Goal: Communication & Community: Answer question/provide support

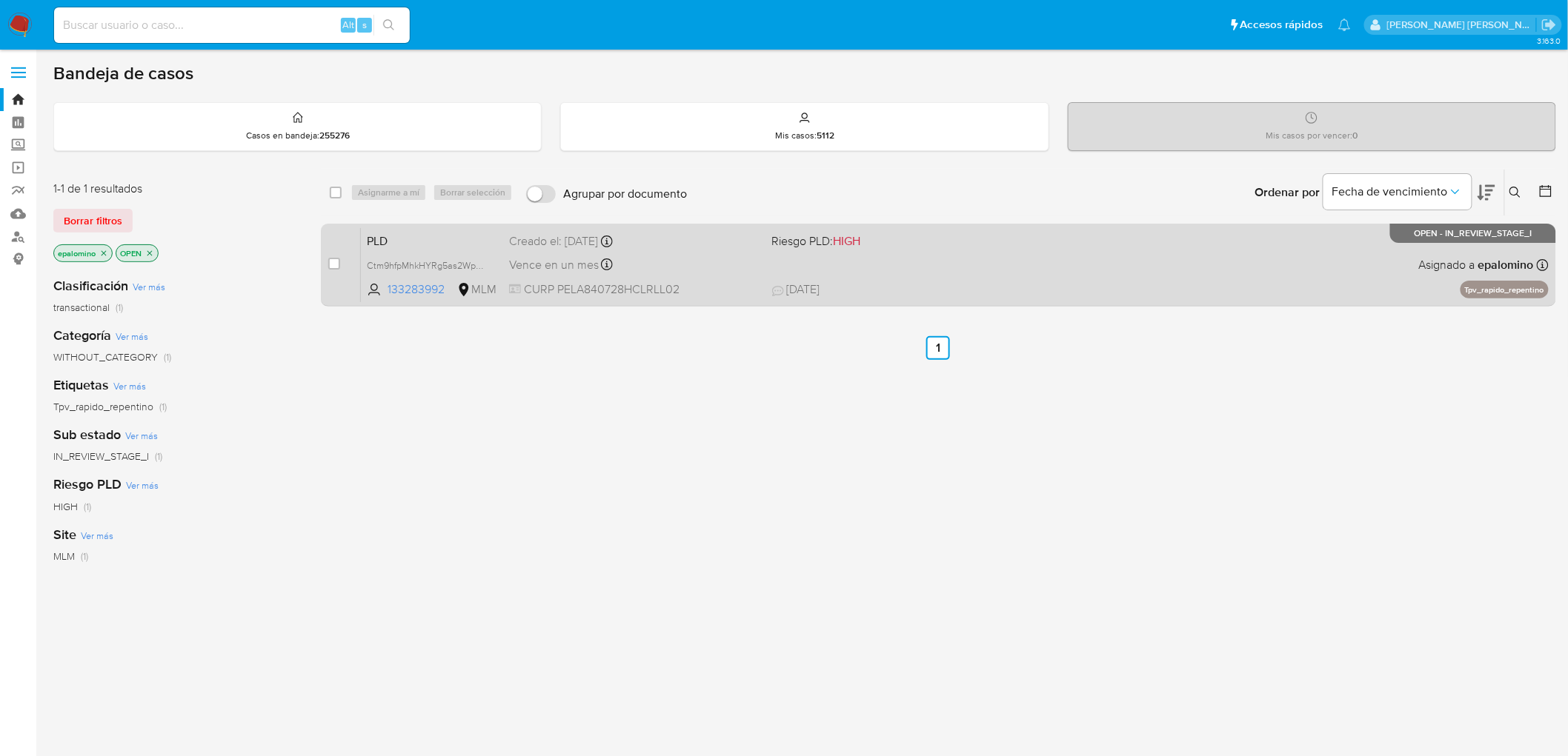
click at [378, 242] on span "PLD" at bounding box center [431, 239] width 130 height 20
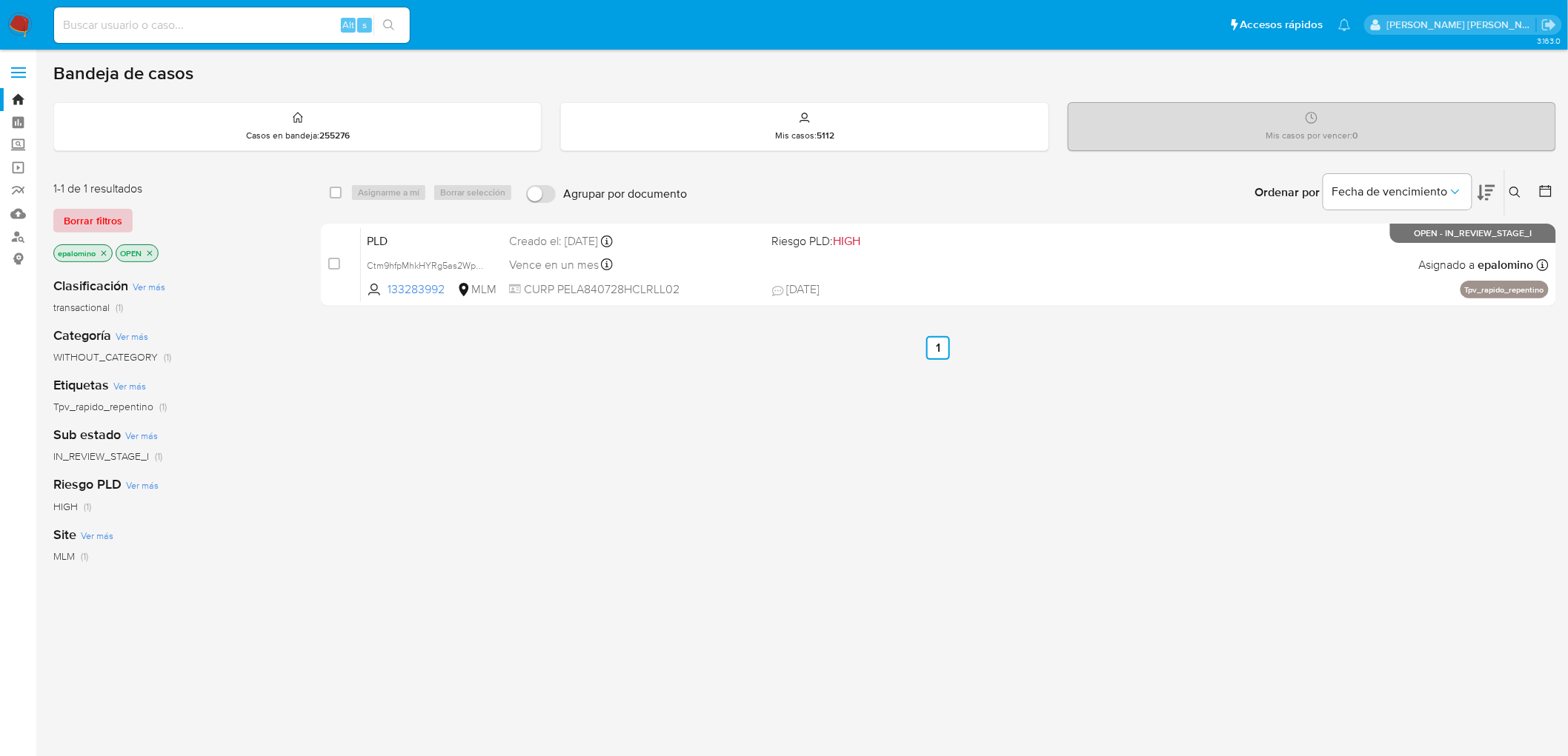
click at [87, 219] on span "Borrar filtros" at bounding box center [93, 221] width 59 height 20
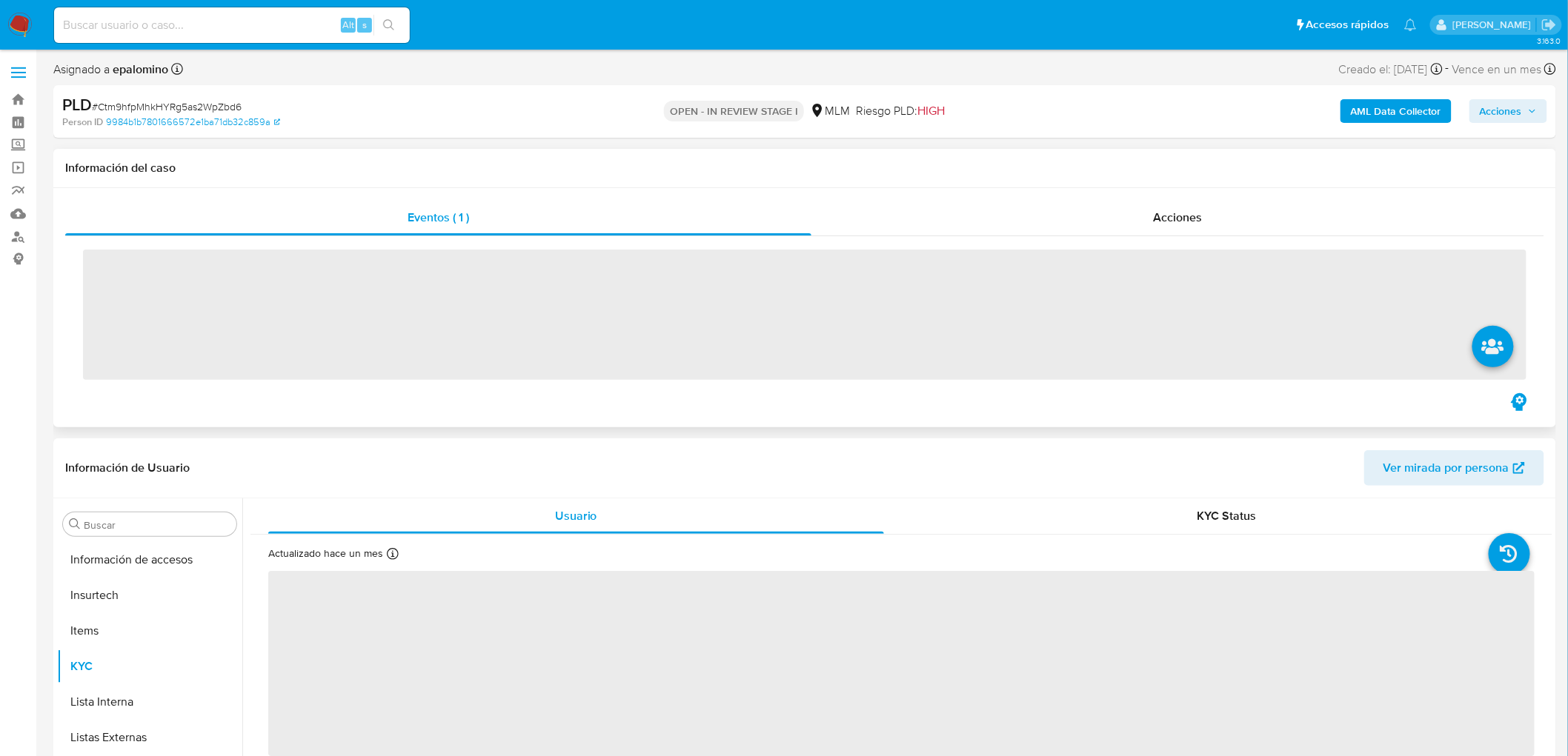
scroll to position [732, 0]
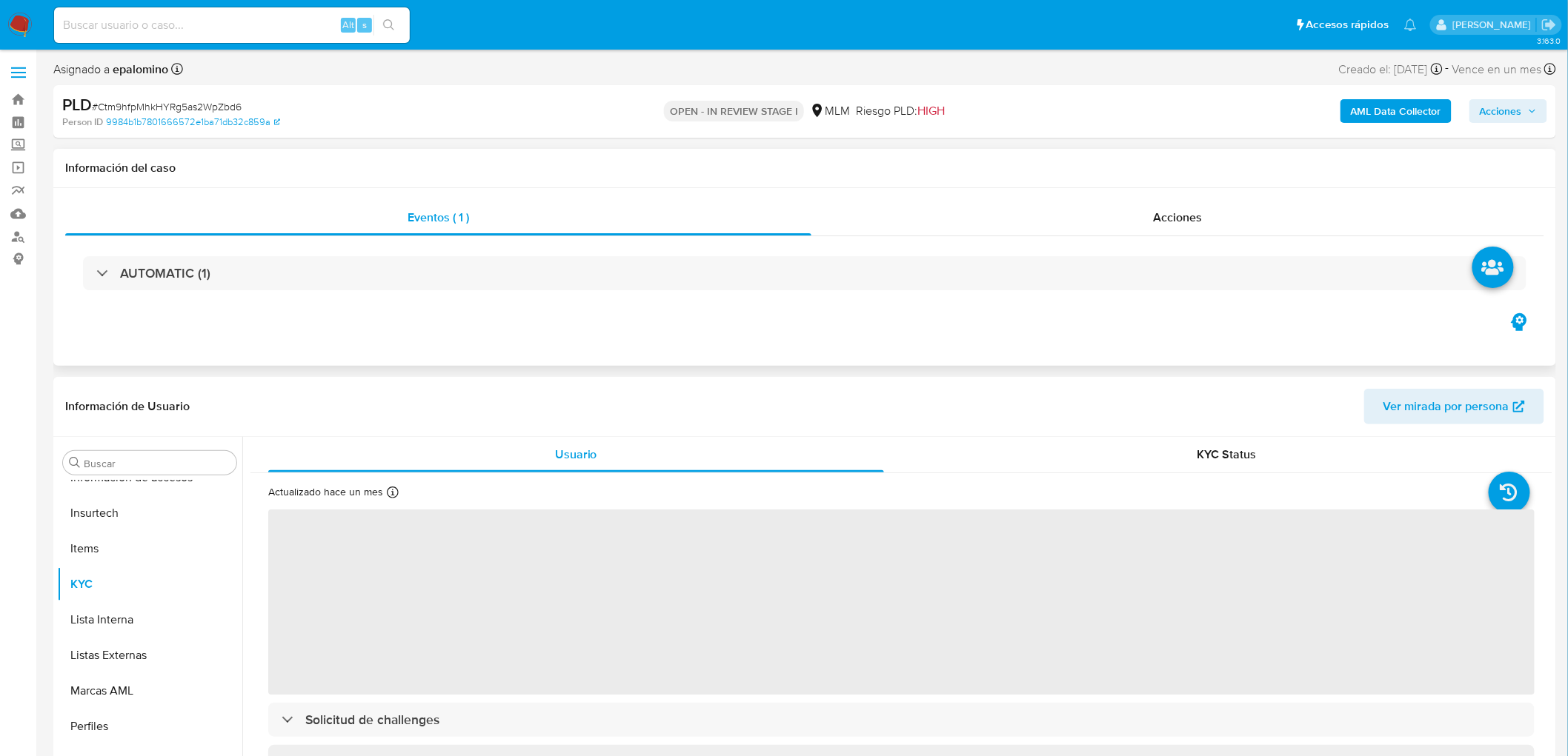
select select "10"
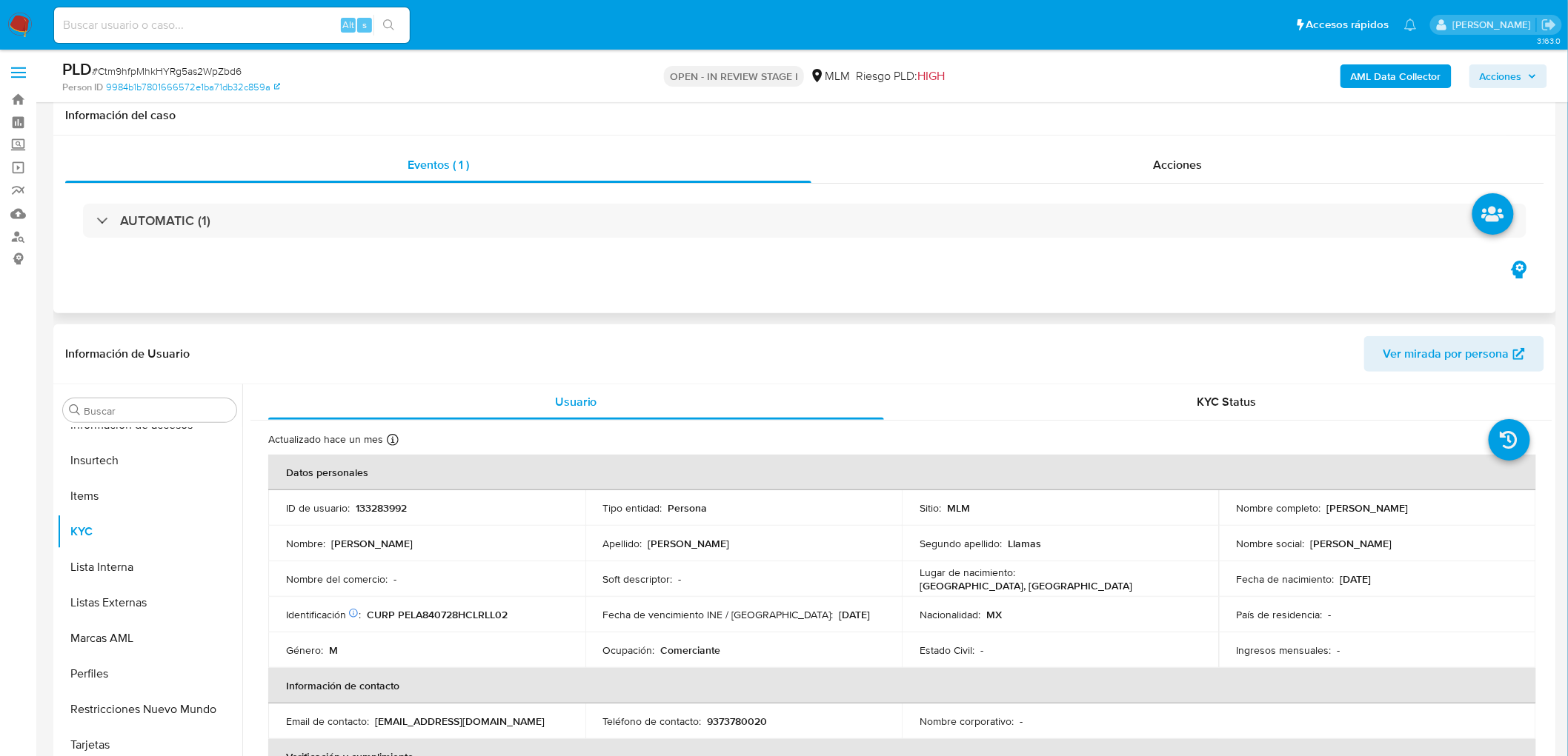
scroll to position [291, 0]
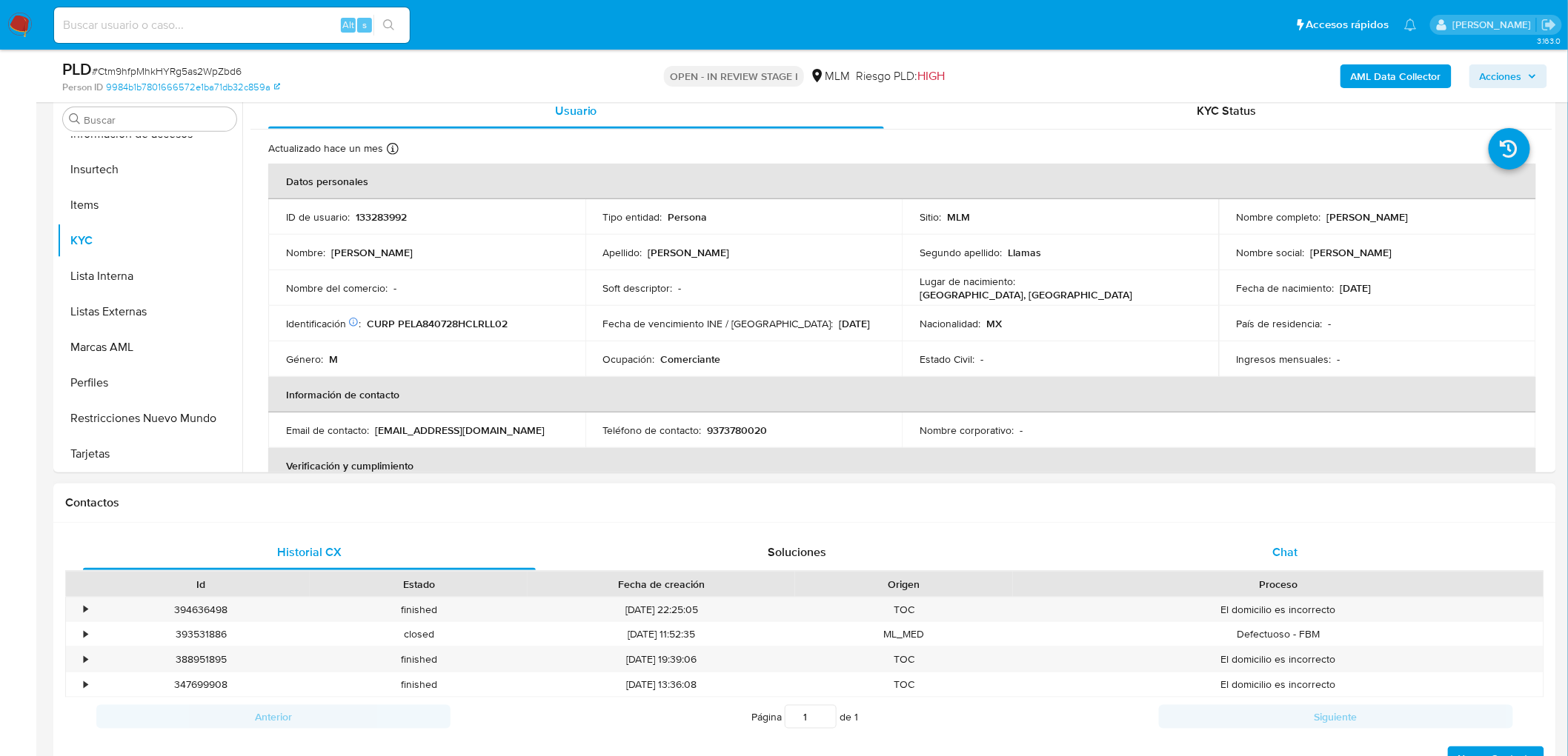
click at [1300, 545] on div "Chat" at bounding box center [1285, 553] width 453 height 36
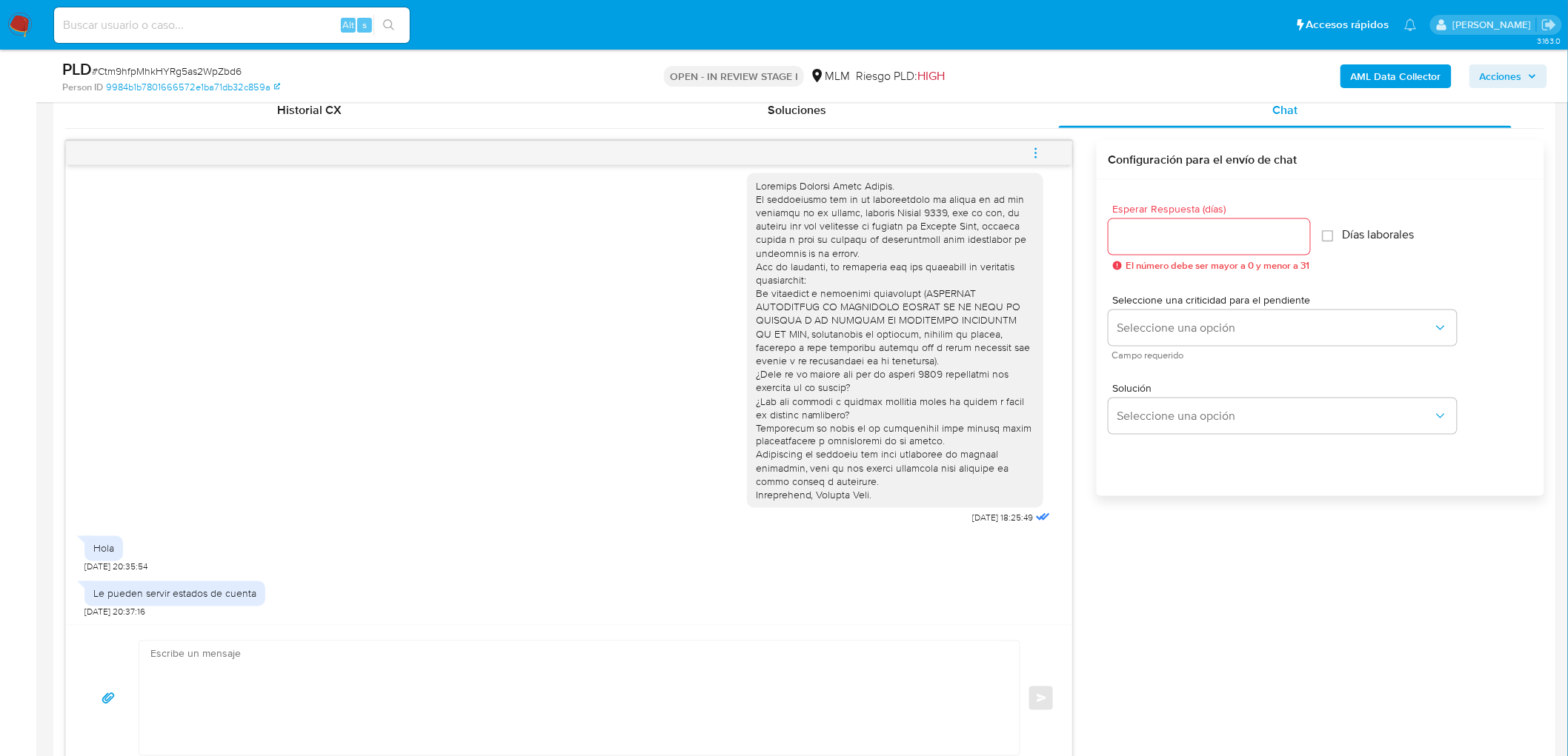
scroll to position [0, 0]
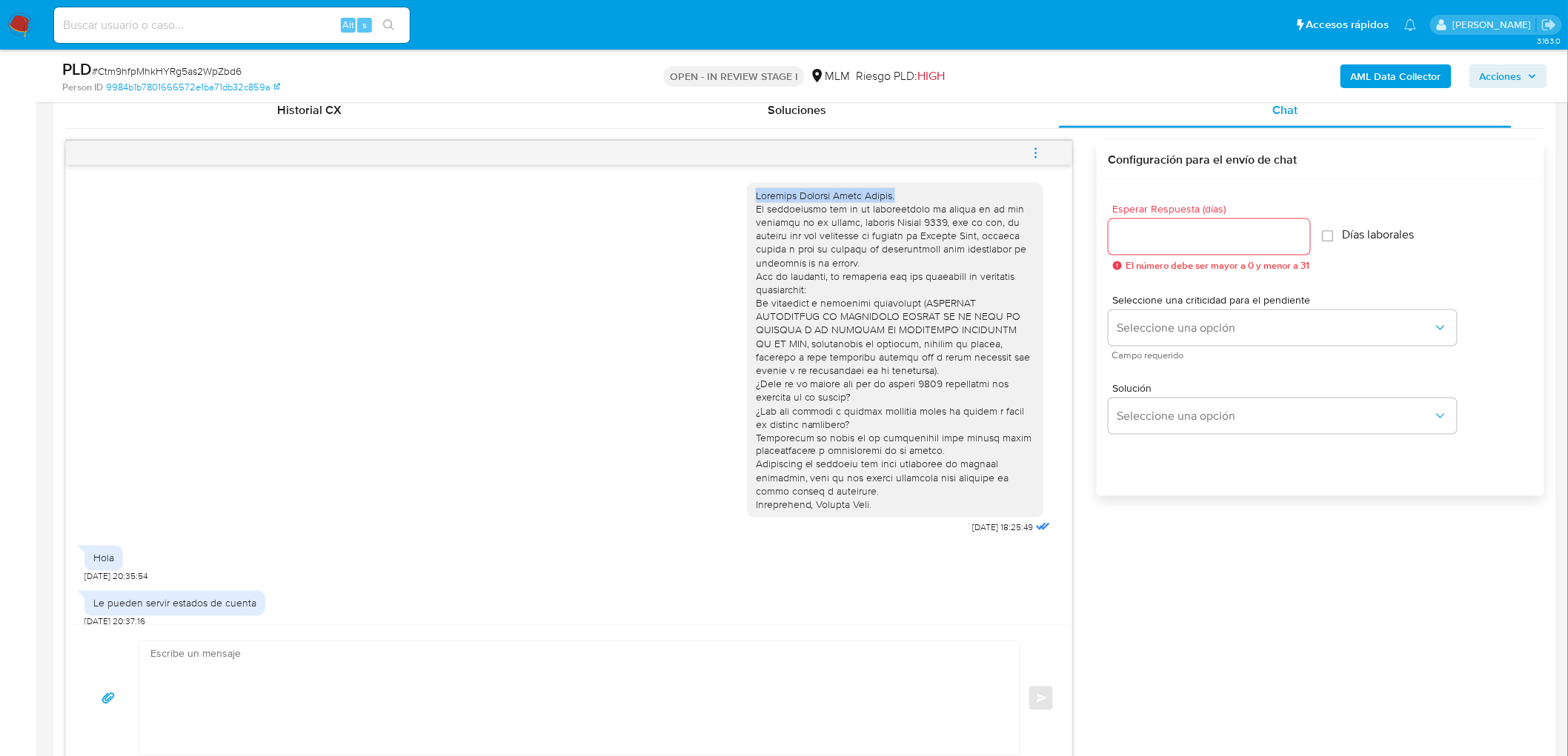
drag, startPoint x: 889, startPoint y: 195, endPoint x: 737, endPoint y: 199, distance: 152.1
click at [729, 193] on div "14/10/2025 18:25:49" at bounding box center [569, 356] width 969 height 366
copy div "Estimado Alberto Perez Llamas."
click at [507, 661] on textarea at bounding box center [576, 699] width 851 height 114
paste textarea "Estimado Alberto Perez Llamas."
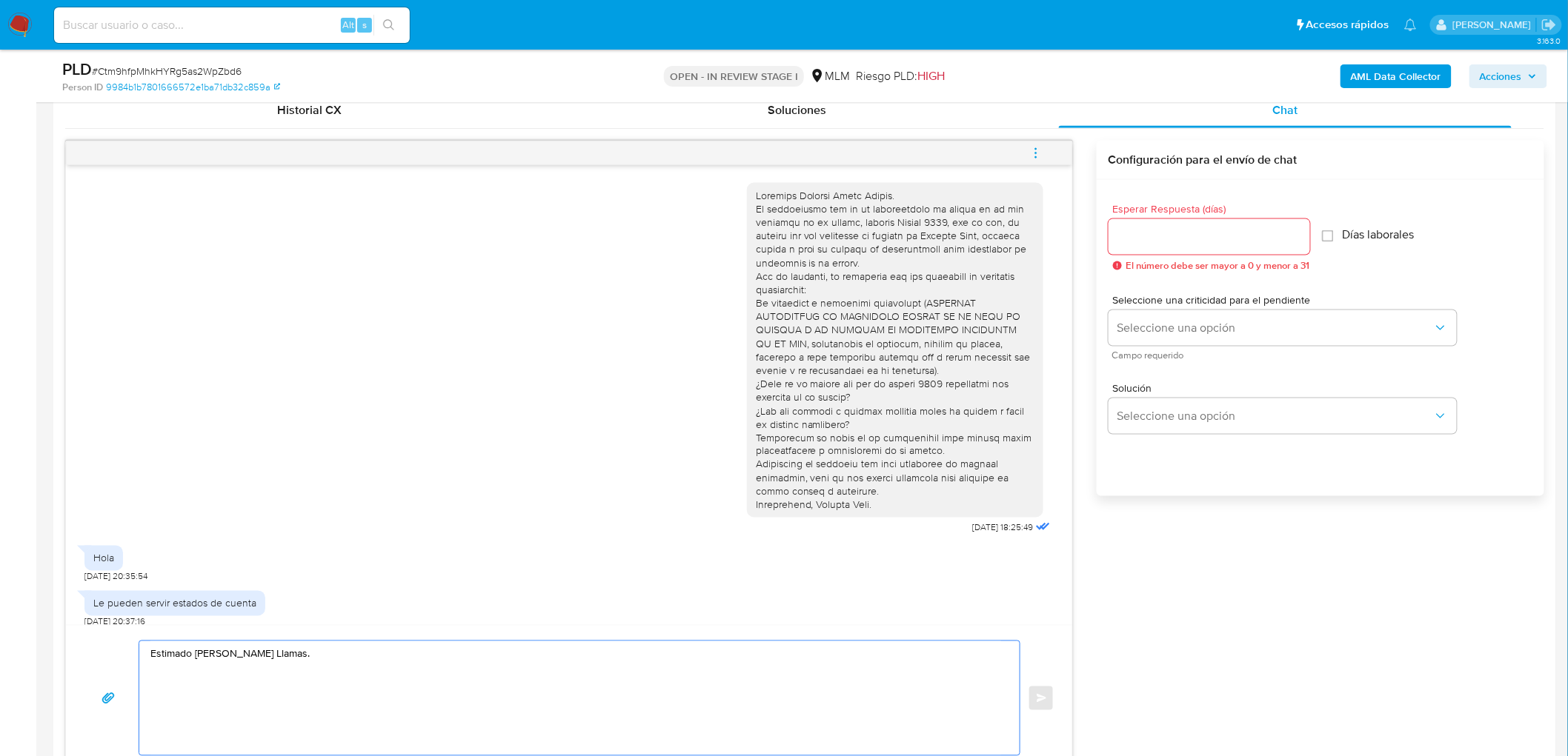
type textarea "Estimado Alberto Perez Llamas."
click at [1159, 240] on input "Esperar Respuesta (días)" at bounding box center [1209, 237] width 201 height 20
type input "3"
click at [1150, 327] on span "Seleccione una opción" at bounding box center [1276, 327] width 315 height 14
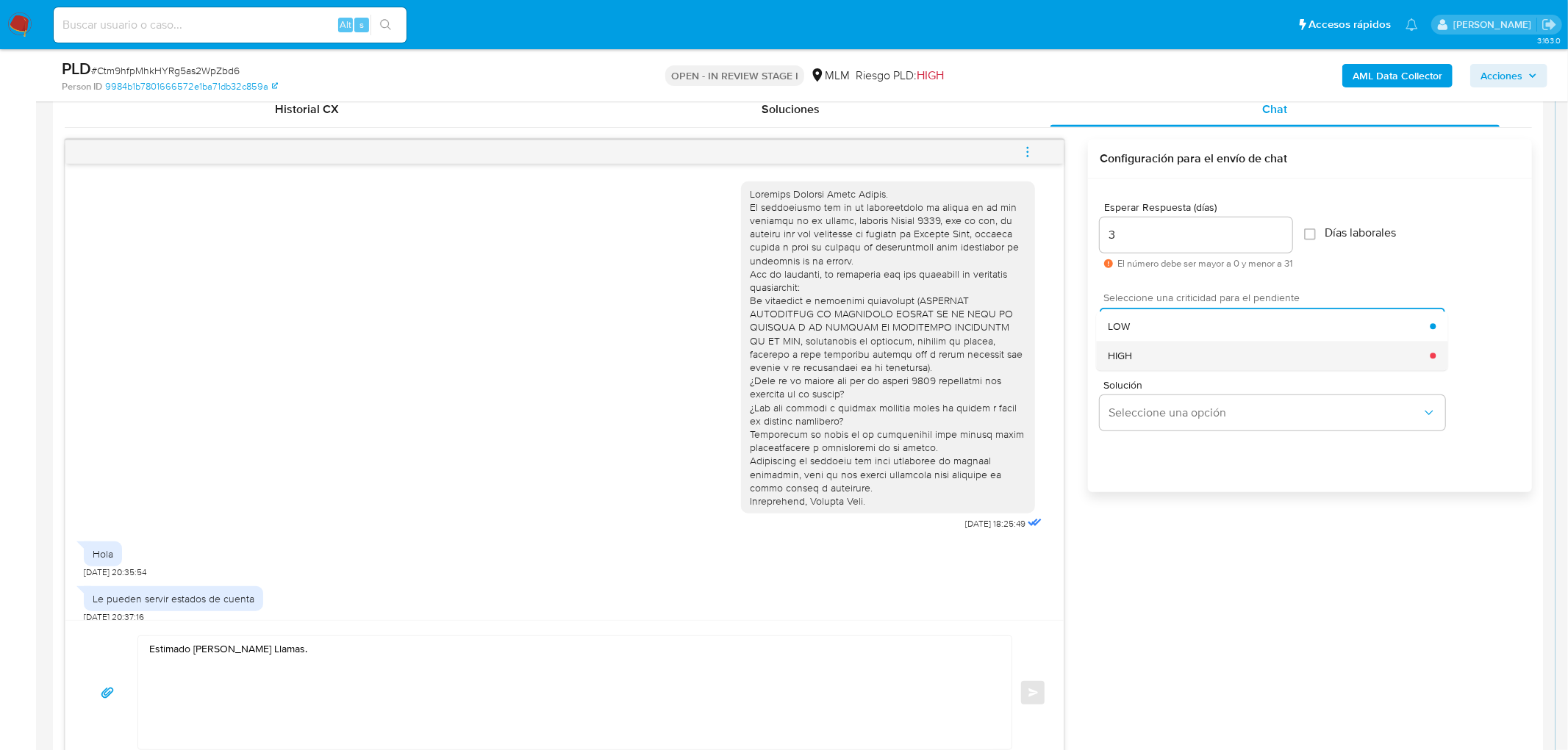
click at [1152, 355] on div "HIGH" at bounding box center [1269, 355] width 322 height 30
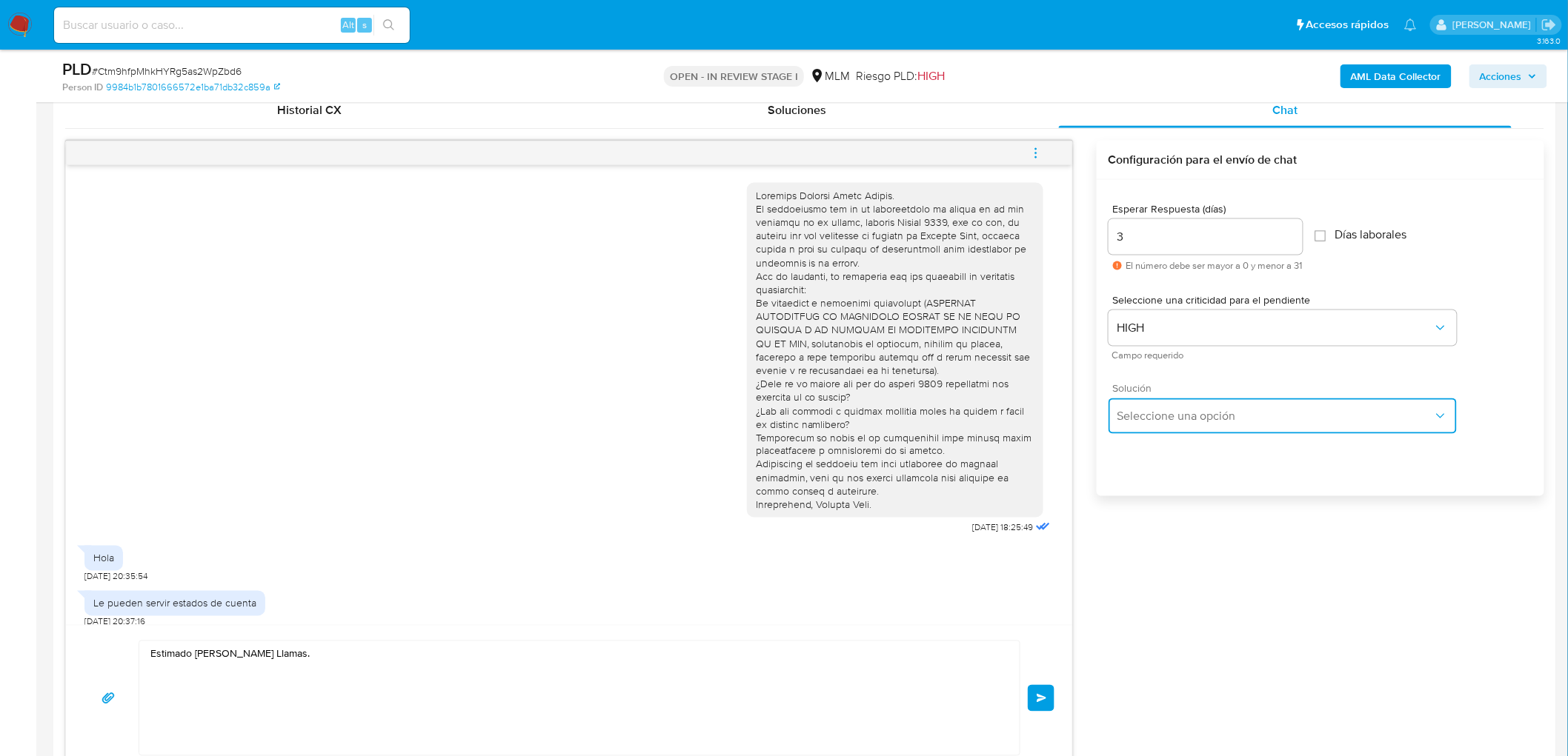
click at [1170, 411] on span "Seleccione una opción" at bounding box center [1276, 416] width 315 height 14
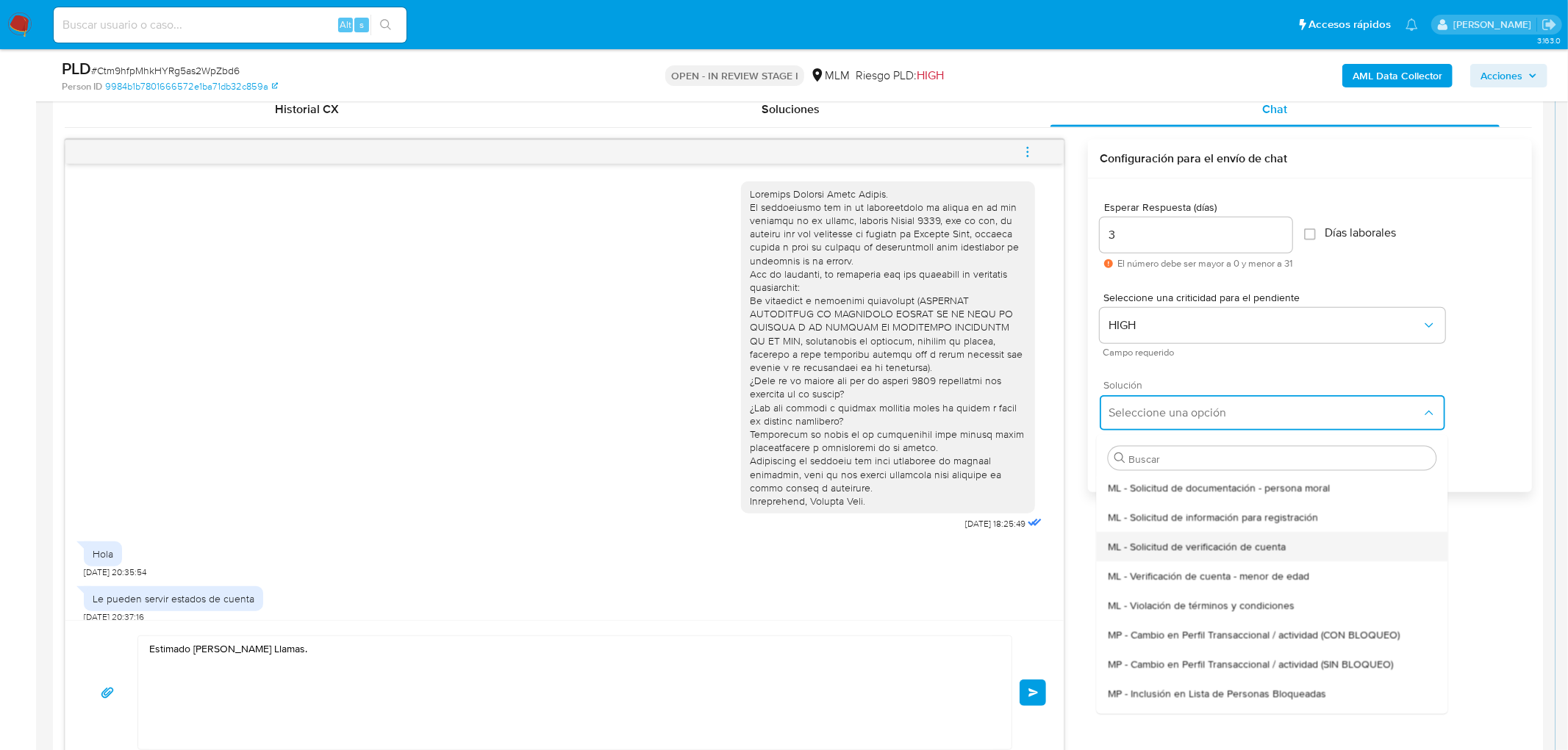
click at [1187, 531] on div "ML - Solicitud de verificación de cuenta" at bounding box center [1272, 545] width 328 height 30
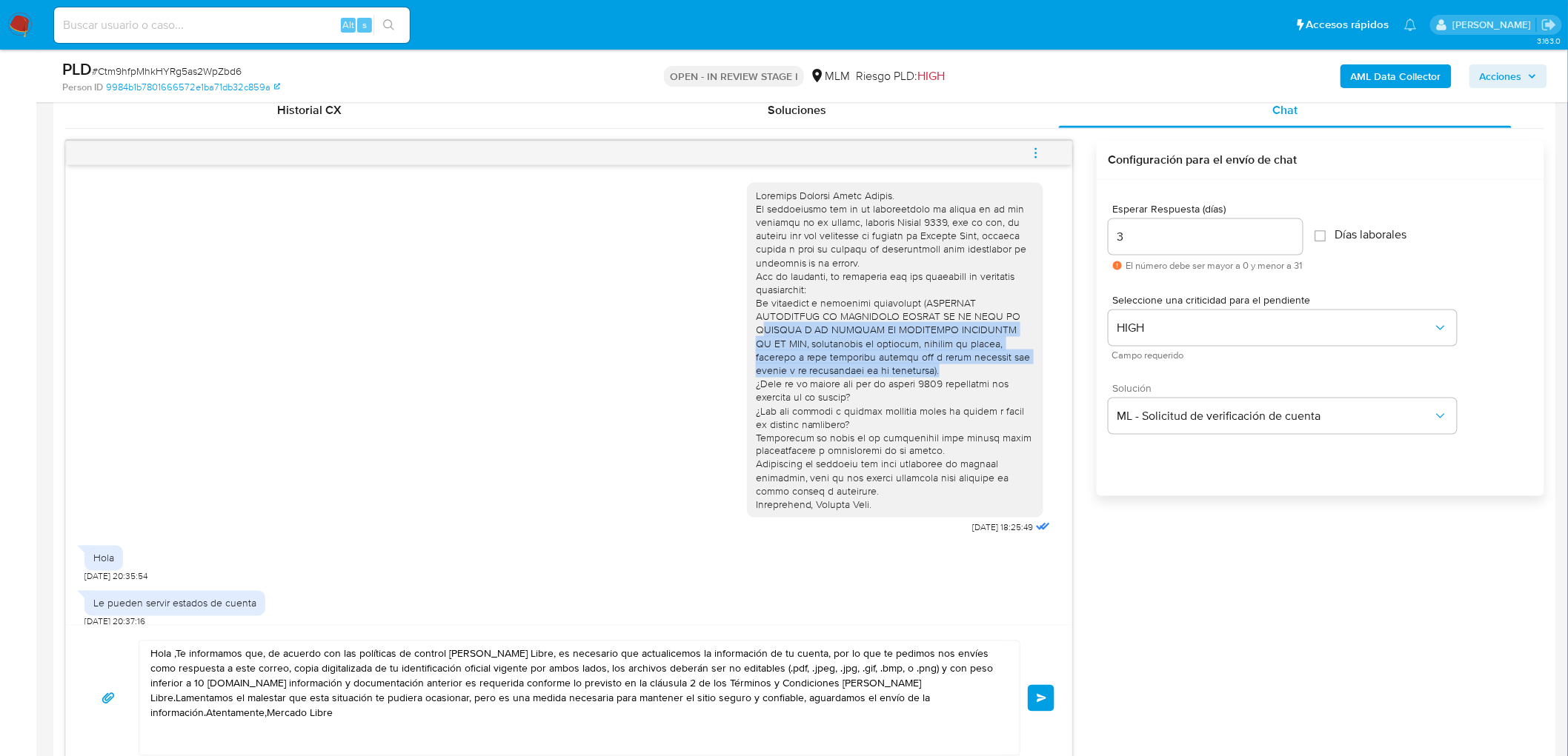
drag, startPoint x: 894, startPoint y: 367, endPoint x: 751, endPoint y: 326, distance: 148.8
click at [756, 326] on div at bounding box center [895, 351] width 279 height 324
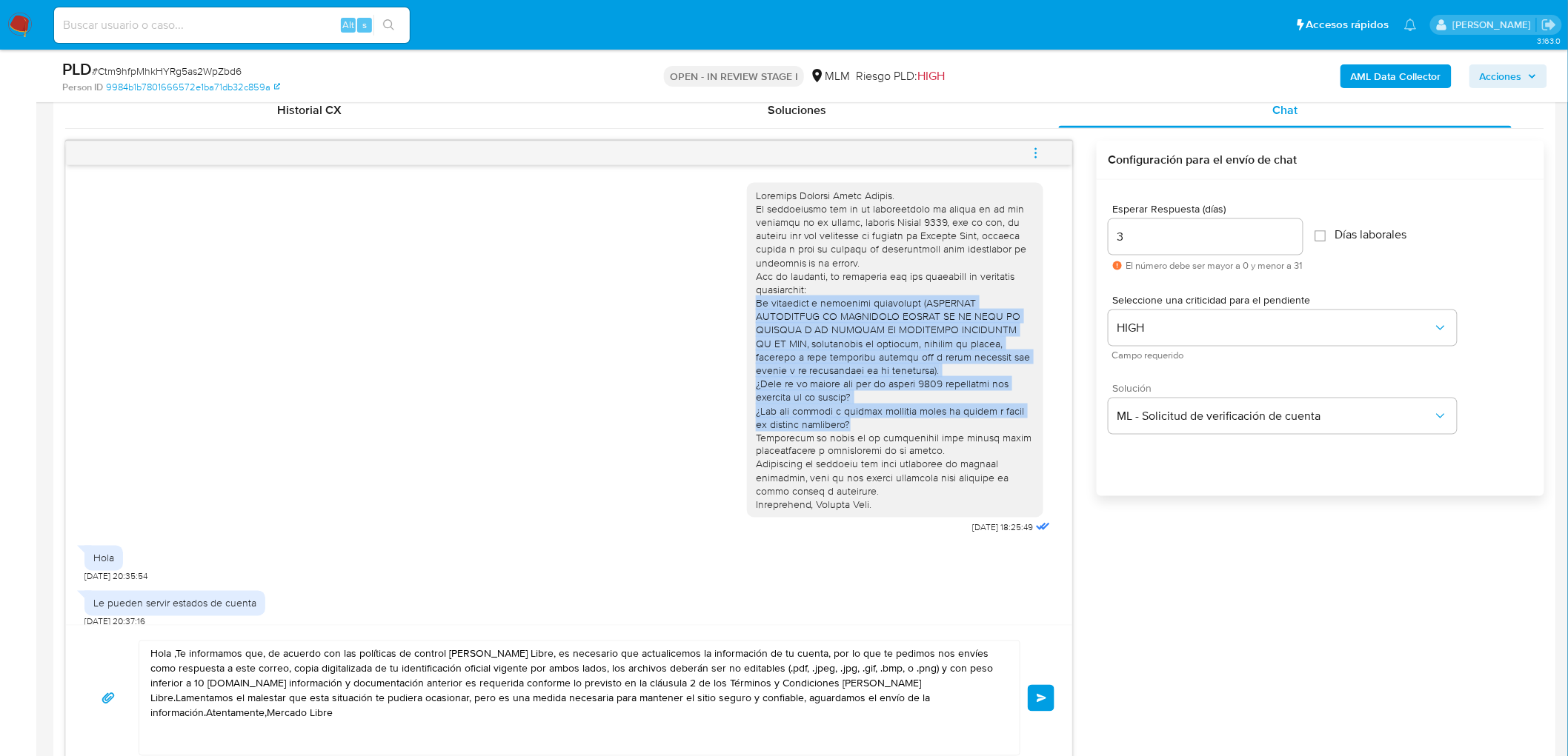
drag, startPoint x: 820, startPoint y: 424, endPoint x: 738, endPoint y: 307, distance: 142.9
click at [747, 307] on div at bounding box center [895, 351] width 297 height 336
copy div "Tu ocupación o actividad específica (ADJUNTAR CONSTANCIA DE SITUACIÓN FISCAL EN…"
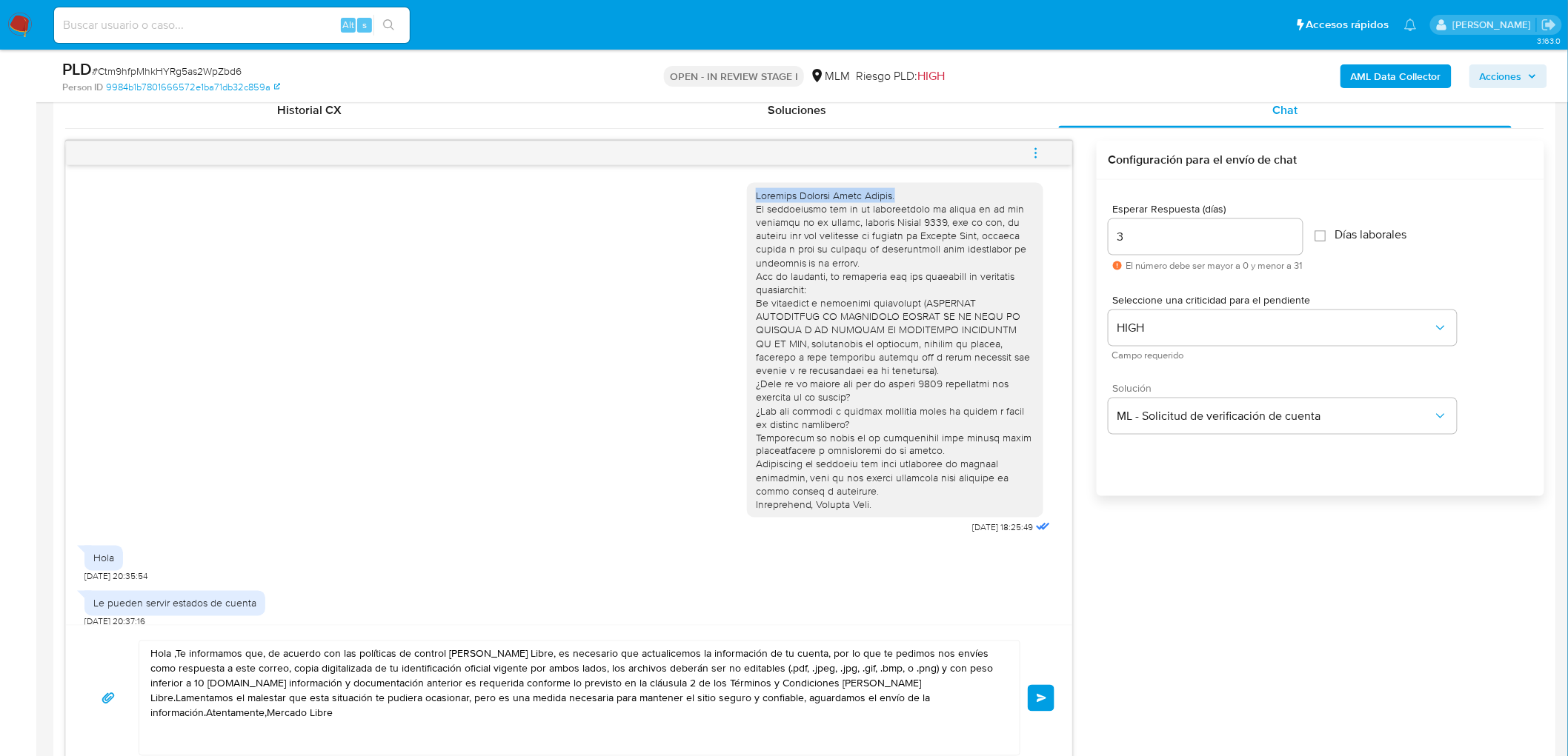
drag, startPoint x: 889, startPoint y: 200, endPoint x: 738, endPoint y: 188, distance: 151.5
click at [747, 188] on div at bounding box center [895, 351] width 297 height 336
copy div "Estimado Alberto Perez Llamas."
drag, startPoint x: 928, startPoint y: 705, endPoint x: 144, endPoint y: 634, distance: 787.2
click at [132, 632] on div "Hola ,Te informamos que, de acuerdo con las políticas de control de Mercado Lib…" at bounding box center [569, 698] width 1006 height 146
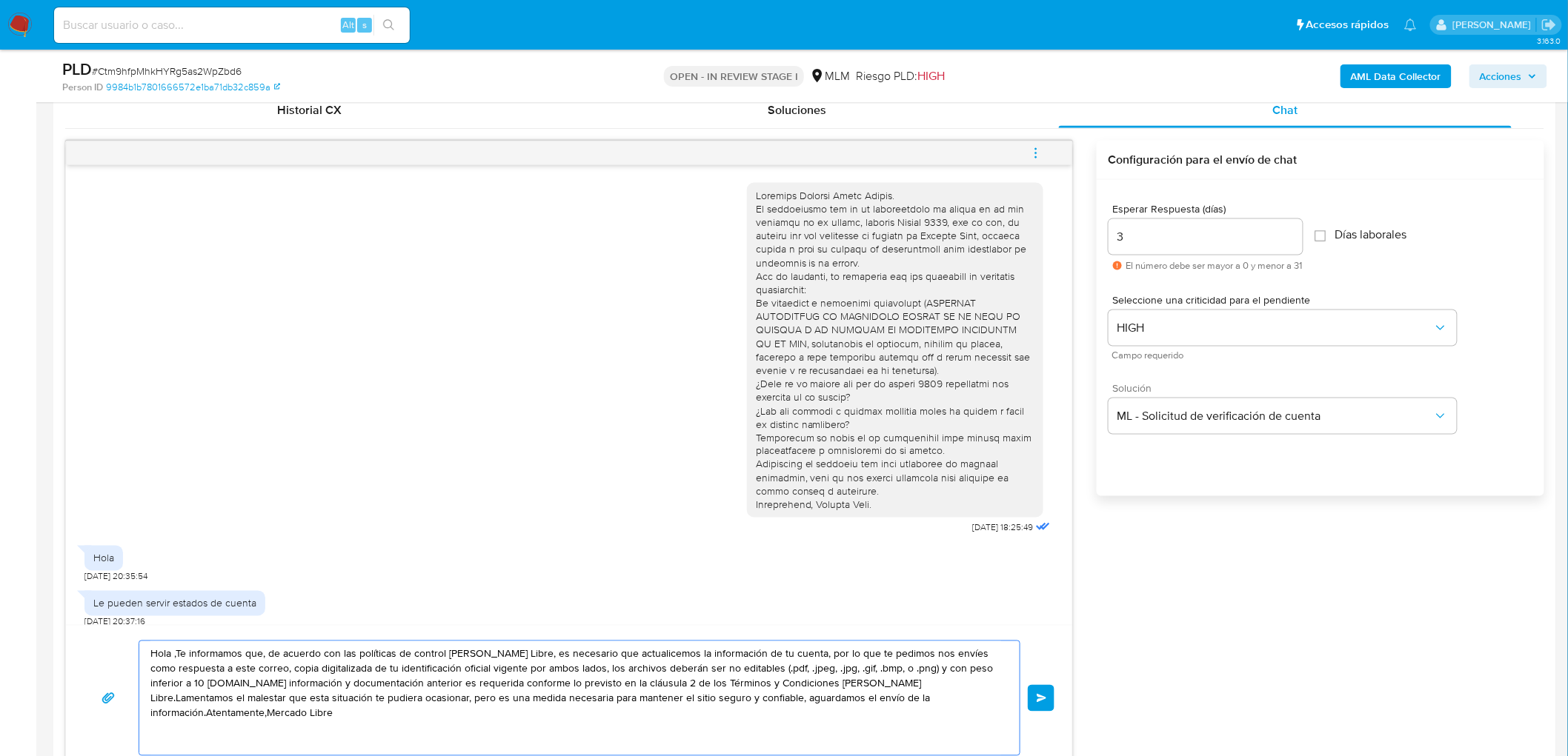
paste textarea "Estimado Alberto Perez Llamas."
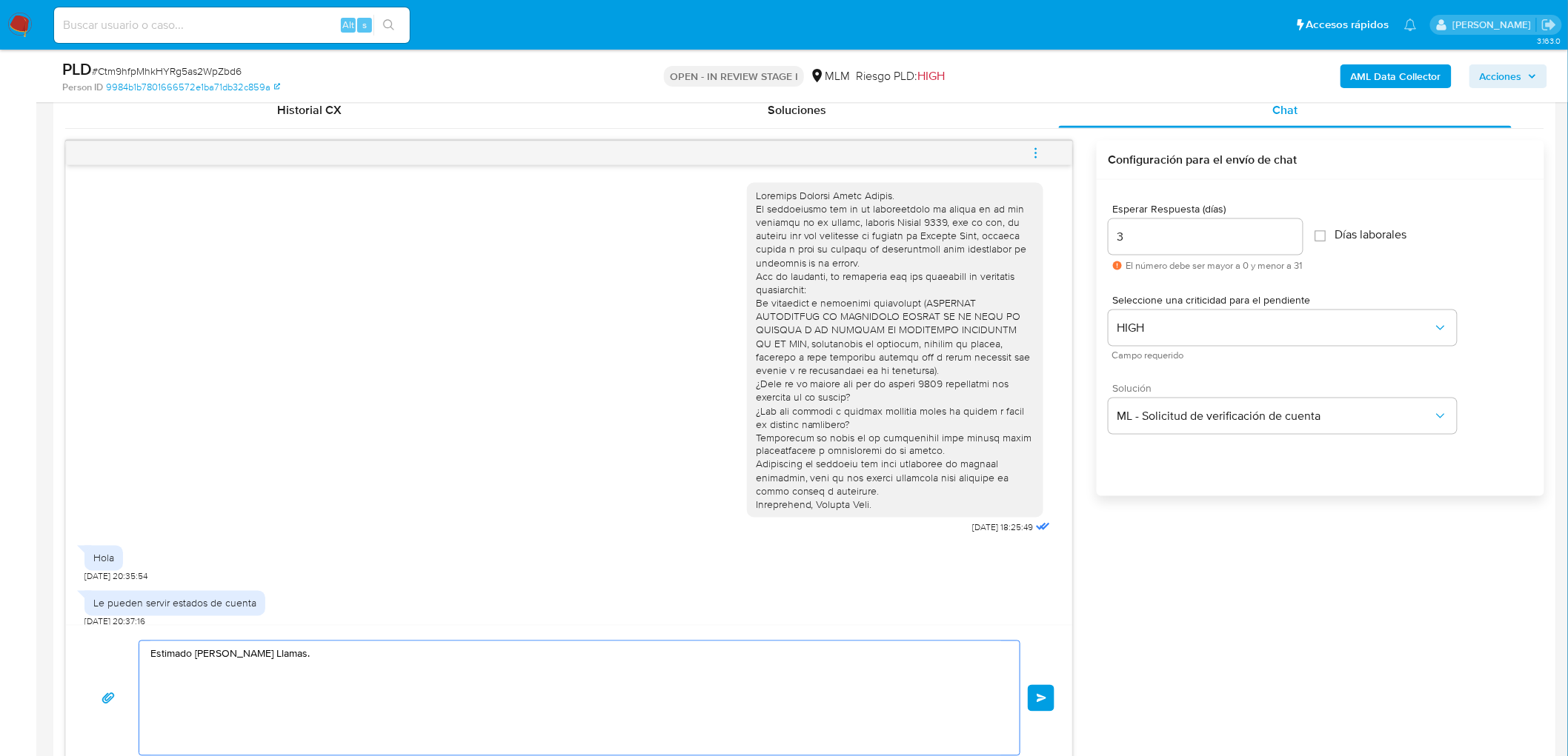
click at [823, 430] on div at bounding box center [895, 351] width 279 height 324
click at [820, 430] on div at bounding box center [895, 351] width 279 height 324
click at [825, 423] on div at bounding box center [895, 351] width 279 height 324
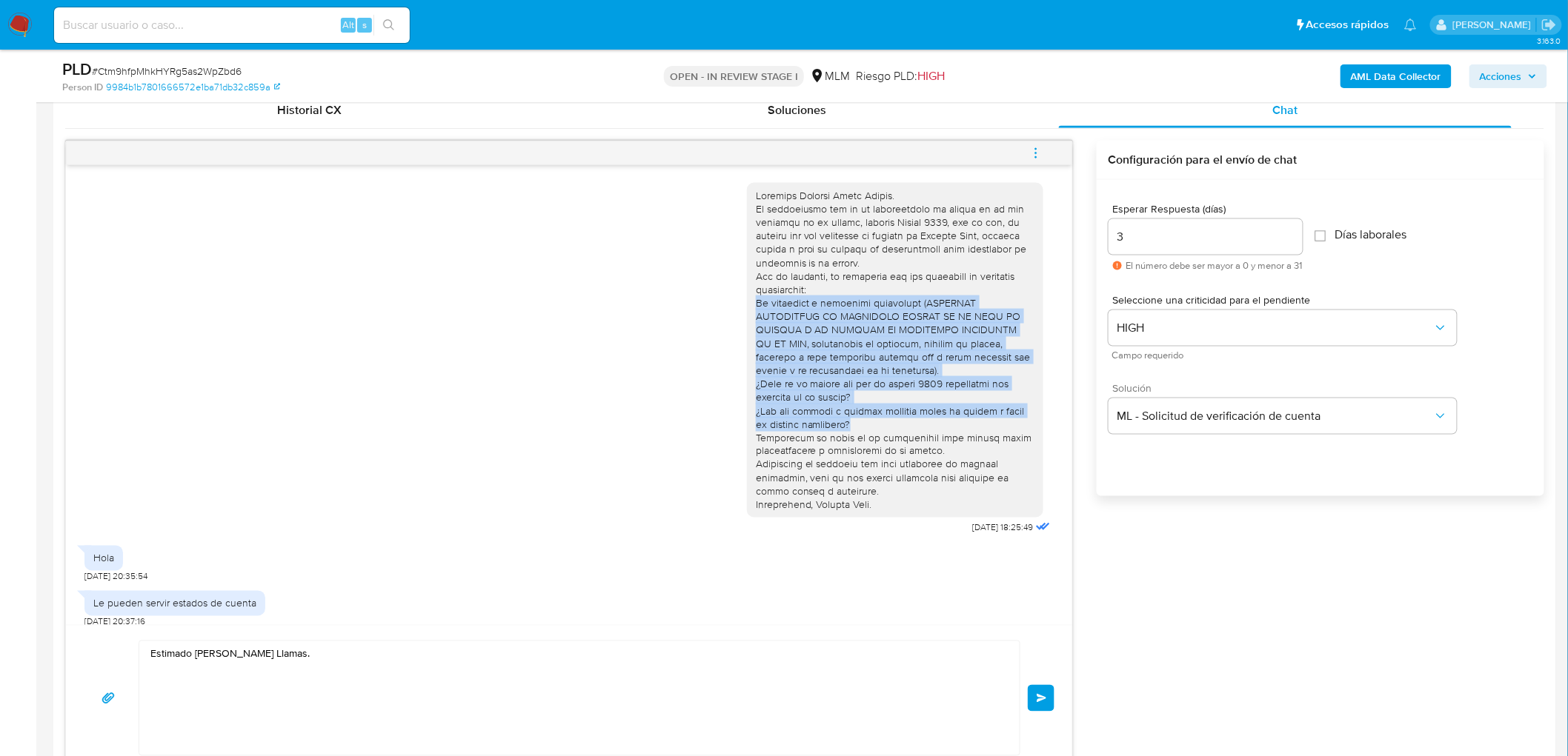
drag, startPoint x: 821, startPoint y: 423, endPoint x: 500, endPoint y: 433, distance: 321.2
click at [747, 306] on div at bounding box center [895, 351] width 297 height 336
copy div "Tu ocupación o actividad específica (ADJUNTAR CONSTANCIA DE SITUACIÓN FISCAL EN…"
click at [368, 650] on textarea "Estimado Alberto Perez Llamas." at bounding box center [576, 699] width 851 height 114
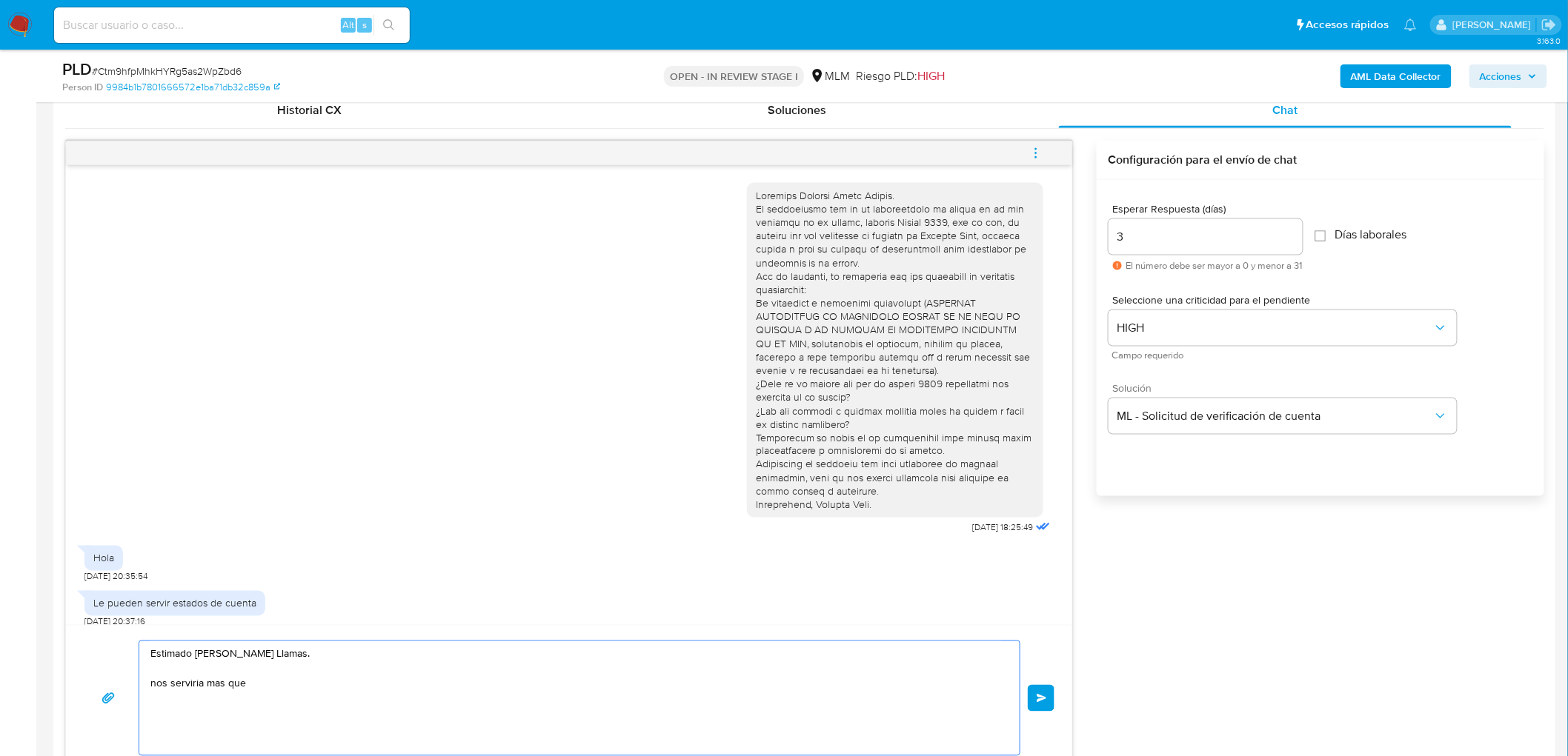
click at [167, 683] on textarea "Estimado Alberto Perez Llamas. nos serviria mas que" at bounding box center [576, 699] width 851 height 114
drag, startPoint x: 167, startPoint y: 683, endPoint x: 126, endPoint y: 688, distance: 41.3
click at [126, 688] on div "Estimado Alberto Perez Llamas. nos serviria mas que Enviar" at bounding box center [569, 699] width 971 height 116
click at [182, 695] on textarea "Estimado Alberto Perez Llamas. serviria mas que" at bounding box center [576, 699] width 851 height 114
click at [191, 686] on textarea "Estimado Alberto Perez Llamas. serviria mas que" at bounding box center [576, 699] width 851 height 114
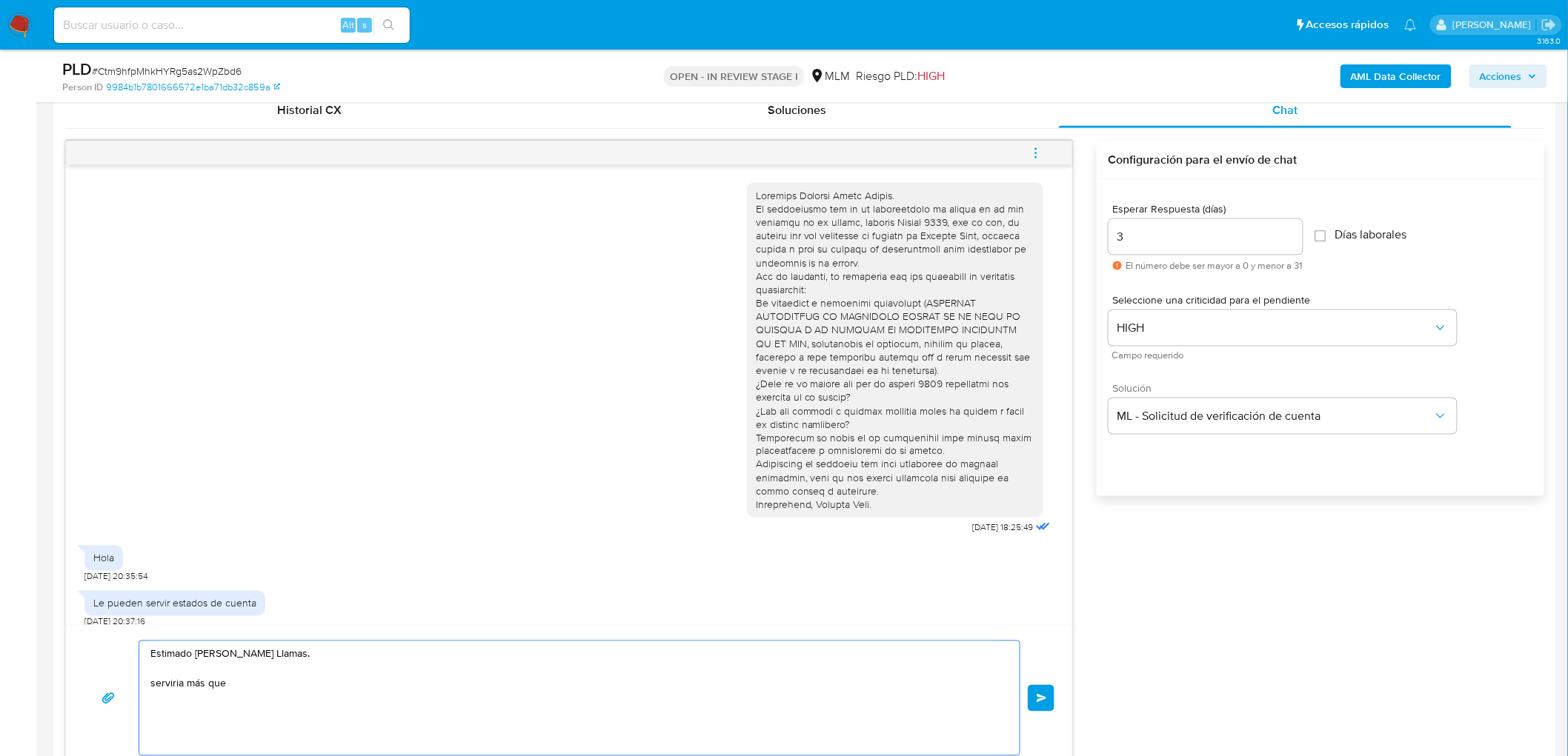
click at [238, 682] on textarea "Estimado Alberto Perez Llamas. serviria más que" at bounding box center [576, 699] width 851 height 114
drag, startPoint x: 886, startPoint y: 501, endPoint x: 743, endPoint y: 500, distance: 143.0
click at [747, 500] on div at bounding box center [895, 351] width 297 height 336
copy div "Atentamente, Mercado Pago."
click at [724, 670] on textarea "Estimado Alberto Perez Llamas. serviria más que contestaras todas las preguntas…" at bounding box center [576, 699] width 851 height 114
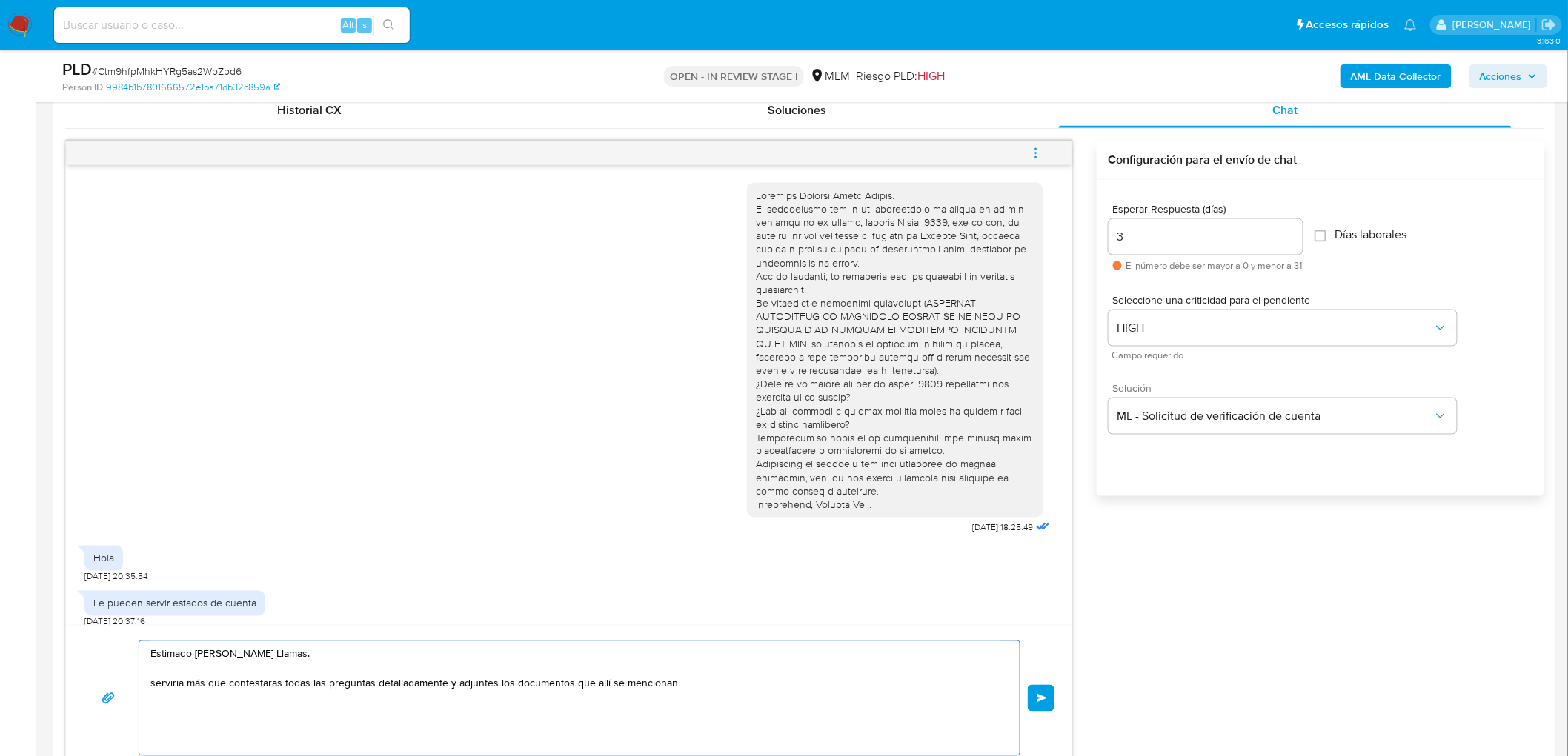
click at [713, 684] on textarea "Estimado Alberto Perez Llamas. serviria más que contestaras todas las preguntas…" at bounding box center [576, 699] width 851 height 114
paste textarea "Atentamente, Mercado Pago."
type textarea "Estimado Alberto Perez Llamas. serviria más que contestaras todas las preguntas…"
click at [1033, 697] on button "Enviar" at bounding box center [1041, 698] width 26 height 26
